Goal: Information Seeking & Learning: Learn about a topic

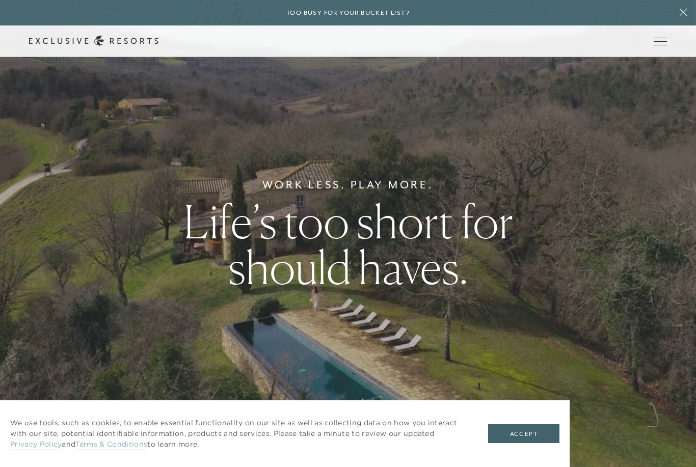
click at [661, 44] on span "Open navigation" at bounding box center [660, 41] width 13 height 7
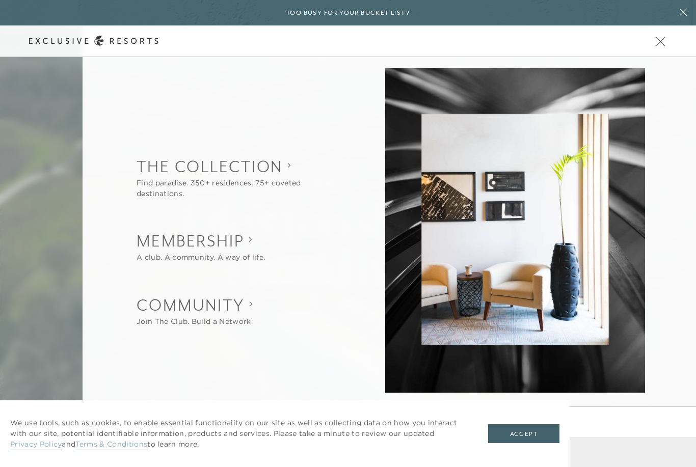
click at [683, 14] on icon at bounding box center [683, 12] width 7 height 7
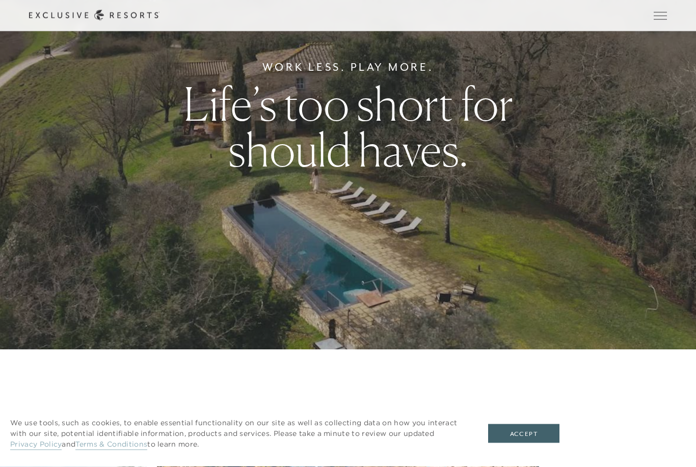
scroll to position [118, 0]
click at [537, 444] on button "Accept" at bounding box center [523, 434] width 71 height 19
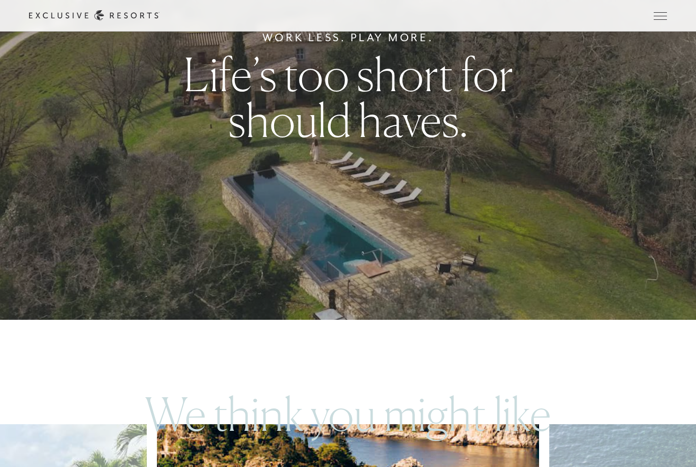
scroll to position [0, 0]
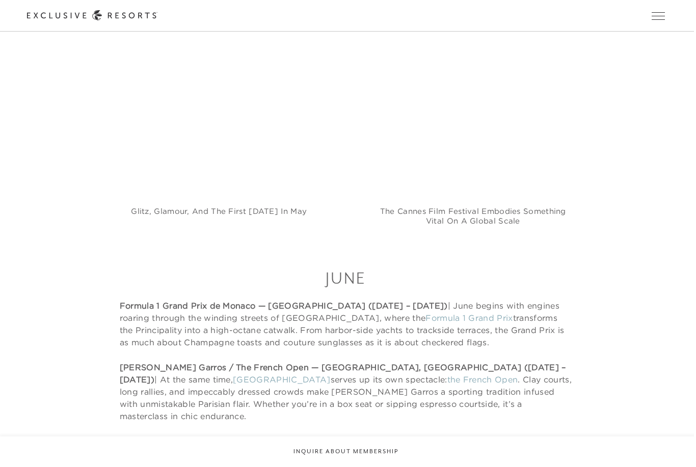
scroll to position [3650, 0]
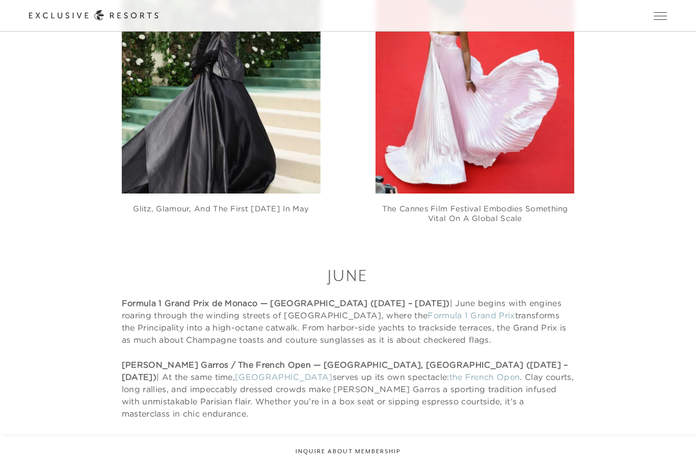
click at [428, 310] on link "Formula 1 Grand Prix" at bounding box center [471, 315] width 87 height 10
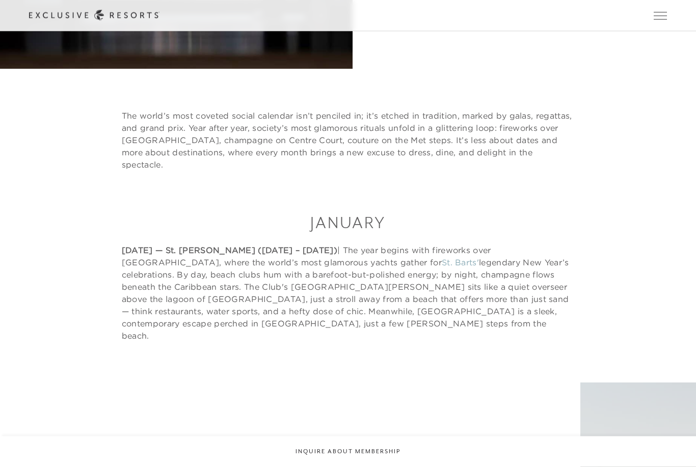
scroll to position [0, 0]
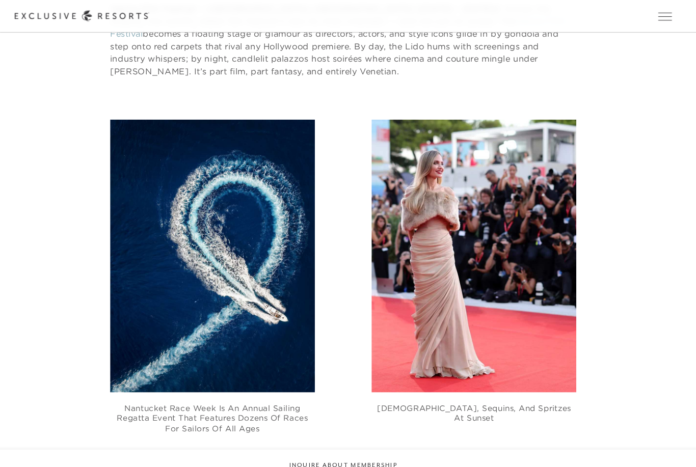
scroll to position [6169, 0]
